Goal: Task Accomplishment & Management: Manage account settings

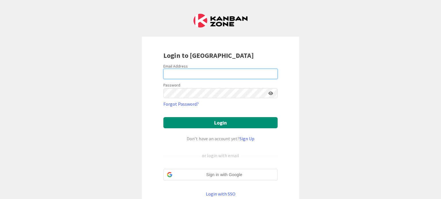
click at [210, 70] on input "email" at bounding box center [220, 74] width 114 height 10
type input "[EMAIL_ADDRESS][DOMAIN_NAME]"
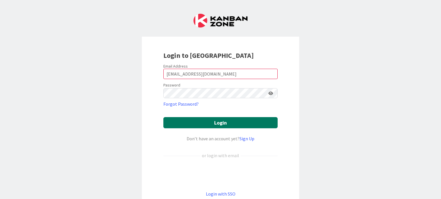
click at [179, 121] on button "Login" at bounding box center [220, 122] width 114 height 11
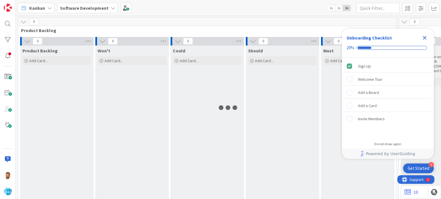
click at [424, 38] on icon "Close Checklist" at bounding box center [425, 38] width 4 height 4
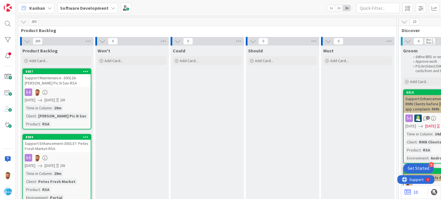
click at [37, 80] on div "Support Maintenance -300126- [PERSON_NAME] Pic N Sav-RSA" at bounding box center [57, 80] width 68 height 13
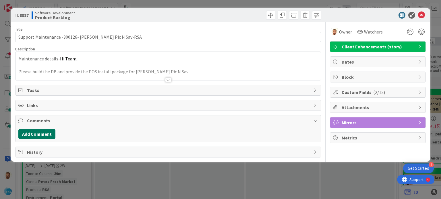
click at [44, 135] on button "Add Comment" at bounding box center [36, 134] width 37 height 10
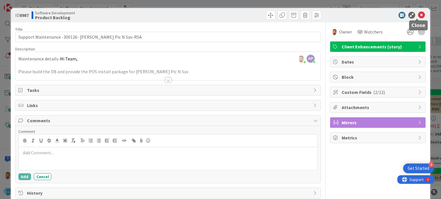
click at [419, 14] on icon at bounding box center [421, 15] width 7 height 7
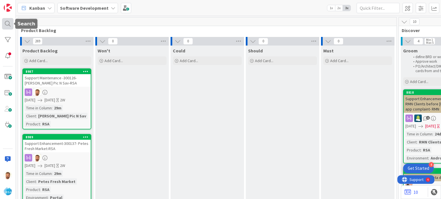
click at [7, 24] on div at bounding box center [7, 23] width 11 height 11
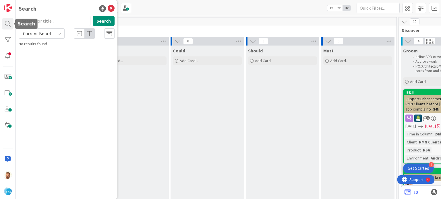
click at [36, 24] on input "text" at bounding box center [55, 21] width 72 height 10
click at [36, 24] on input "895" at bounding box center [55, 21] width 72 height 10
type input "8965"
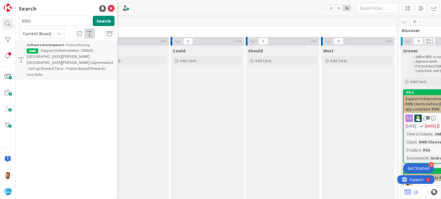
click at [59, 54] on span "Support Enhancement- 299356 - [GEOGRAPHIC_DATA][PERSON_NAME][GEOGRAPHIC_DATA][P…" at bounding box center [70, 62] width 86 height 29
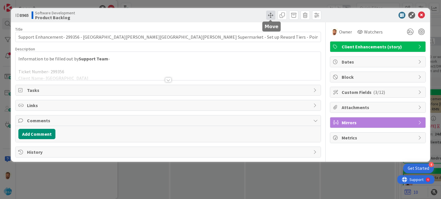
click at [267, 13] on span at bounding box center [270, 15] width 9 height 9
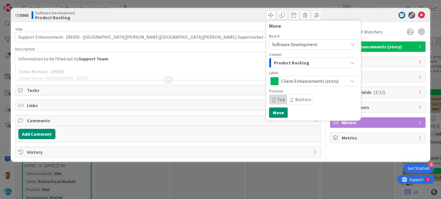
click at [284, 68] on div "Board Software Development Column Product Backlog Label Client Enhancements (st…" at bounding box center [313, 69] width 89 height 71
click at [286, 63] on span "Product Backlog" at bounding box center [291, 62] width 35 height 7
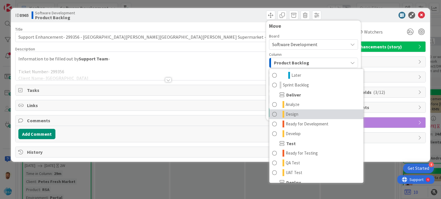
scroll to position [99, 0]
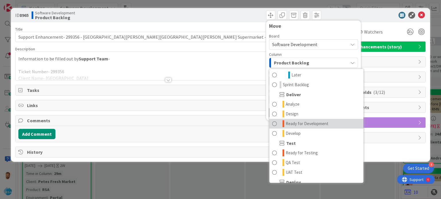
click at [274, 125] on span at bounding box center [274, 124] width 5 height 7
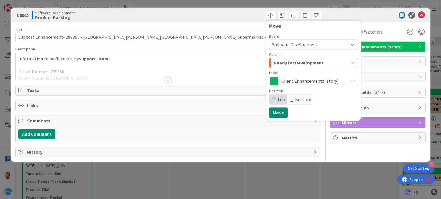
click at [275, 118] on div "Move Board Software Development Column Ready for Development Product Backlog Pr…" at bounding box center [313, 70] width 95 height 100
click at [282, 107] on div "Move Board Software Development Column Ready for Development Product Backlog Pr…" at bounding box center [313, 70] width 89 height 95
click at [281, 113] on button "Move" at bounding box center [278, 113] width 19 height 10
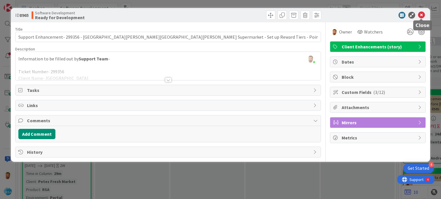
click at [423, 17] on icon at bounding box center [421, 15] width 7 height 7
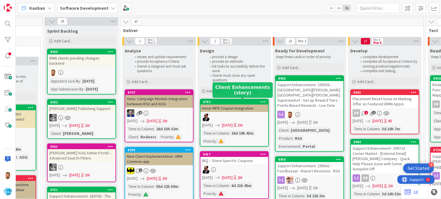
scroll to position [0, 516]
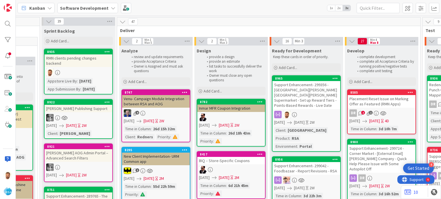
click at [296, 94] on div "Support Enhancement- 299356 - [GEOGRAPHIC_DATA][PERSON_NAME][GEOGRAPHIC_DATA][P…" at bounding box center [306, 95] width 68 height 28
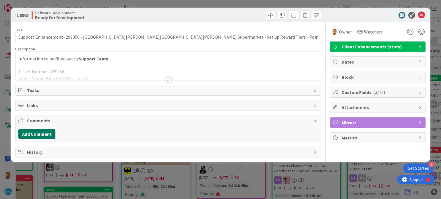
click at [47, 131] on button "Add Comment" at bounding box center [36, 134] width 37 height 10
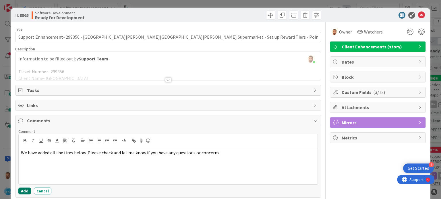
click at [26, 190] on button "Add" at bounding box center [24, 191] width 13 height 7
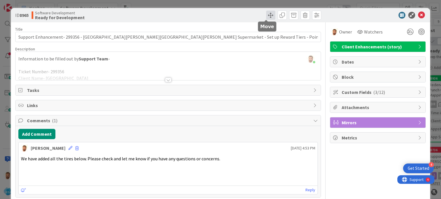
click at [266, 17] on span at bounding box center [270, 15] width 9 height 9
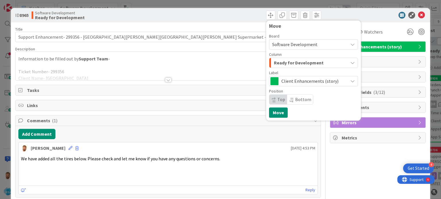
click at [280, 62] on span "Ready for Development" at bounding box center [299, 62] width 50 height 7
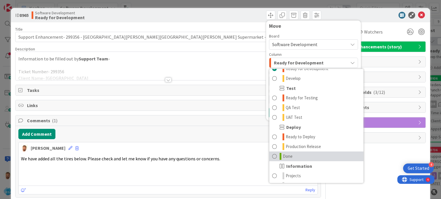
click at [272, 158] on span at bounding box center [274, 156] width 5 height 7
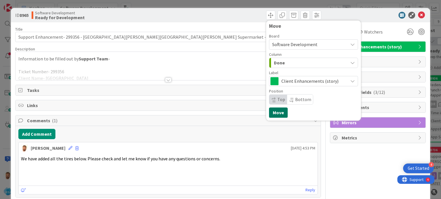
click at [273, 108] on button "Move" at bounding box center [278, 113] width 19 height 10
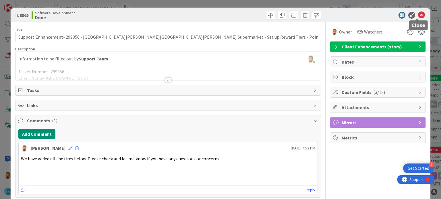
click at [419, 13] on icon at bounding box center [421, 15] width 7 height 7
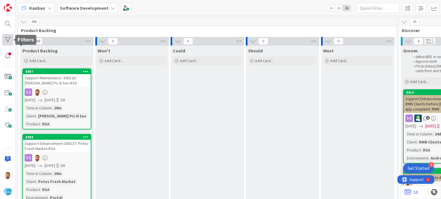
click at [7, 41] on div at bounding box center [7, 39] width 11 height 11
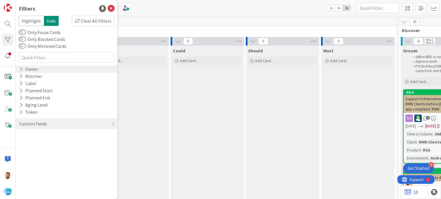
click at [32, 69] on div "Owner" at bounding box center [29, 69] width 20 height 7
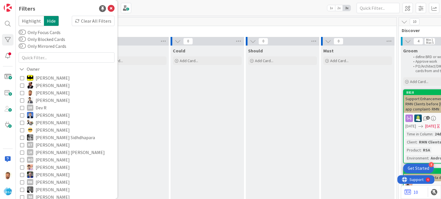
click at [23, 94] on icon at bounding box center [22, 93] width 4 height 4
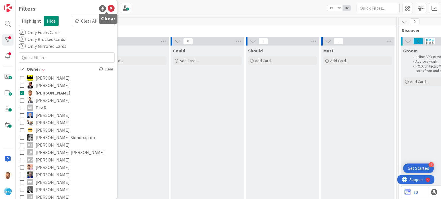
click at [109, 4] on div "Filters" at bounding box center [67, 8] width 96 height 9
click at [108, 9] on icon at bounding box center [111, 8] width 7 height 7
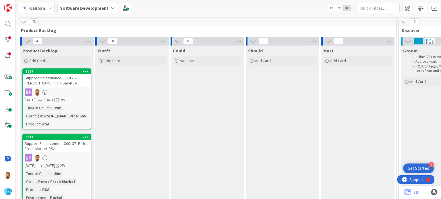
scroll to position [22, 0]
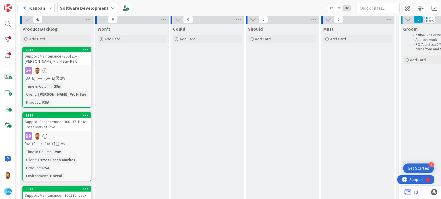
drag, startPoint x: 70, startPoint y: 95, endPoint x: 57, endPoint y: 64, distance: 33.6
click at [57, 64] on div "Support Maintenance -300126- [PERSON_NAME] Pic N Sav-RSA" at bounding box center [57, 59] width 68 height 13
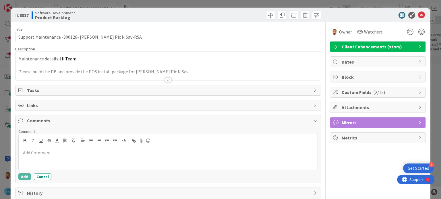
click at [53, 146] on div at bounding box center [168, 141] width 299 height 13
click at [47, 157] on div at bounding box center [168, 159] width 299 height 23
click at [26, 175] on button "Add" at bounding box center [24, 178] width 13 height 7
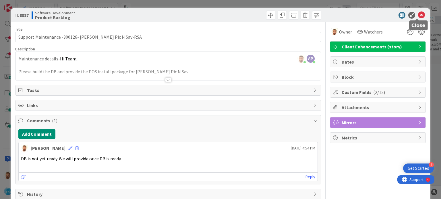
click at [418, 16] on icon at bounding box center [421, 15] width 7 height 7
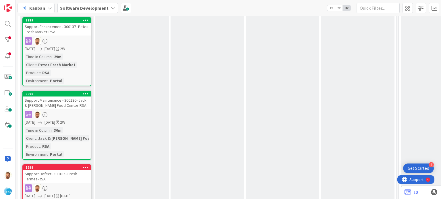
click at [55, 101] on div "Support Maintenance - 300130- Jack & [PERSON_NAME] Food Center-RSA" at bounding box center [57, 103] width 68 height 13
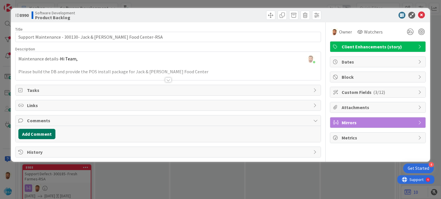
click at [41, 129] on button "Add Comment" at bounding box center [36, 134] width 37 height 10
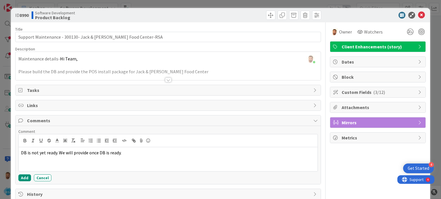
click at [30, 173] on div "Comment DB is not yet ready. We will provide once DB is ready. Add Cancel" at bounding box center [167, 155] width 299 height 53
click at [26, 175] on button "Add" at bounding box center [24, 178] width 13 height 7
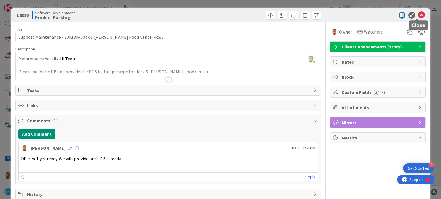
click at [418, 15] on icon at bounding box center [421, 15] width 7 height 7
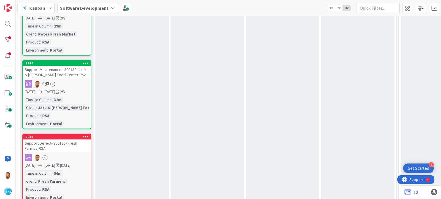
scroll to position [148, 0]
click at [72, 149] on div "Support Defect- 300185- Fresh Farmes-RSA" at bounding box center [57, 146] width 68 height 13
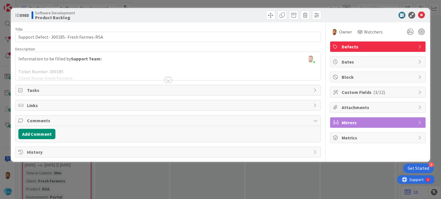
click at [168, 79] on div at bounding box center [168, 80] width 6 height 5
